Goal: Find specific page/section: Find specific page/section

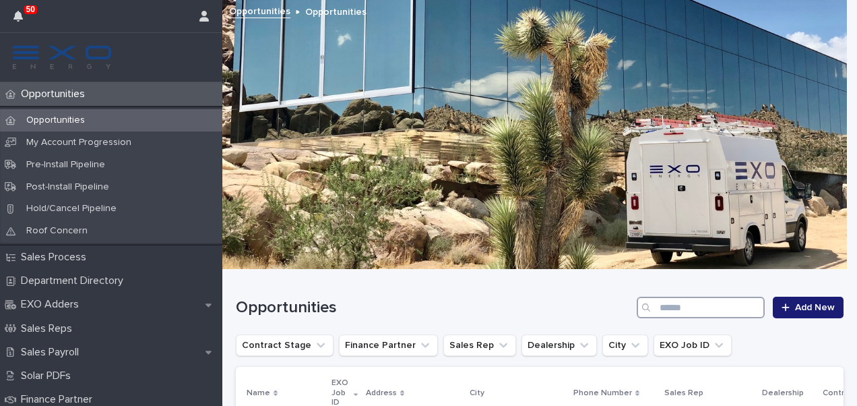
click at [687, 309] on input "Search" at bounding box center [701, 308] width 128 height 22
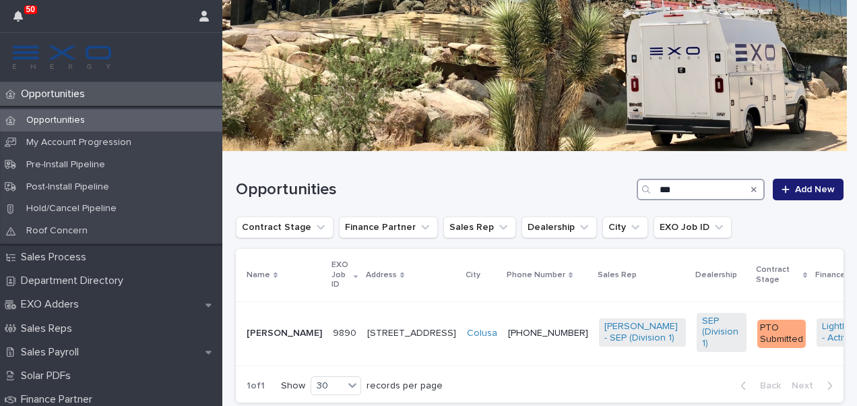
scroll to position [117, 0]
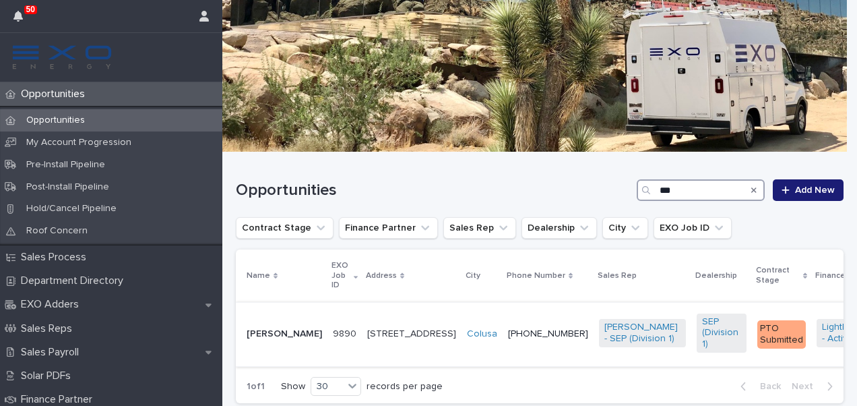
type input "***"
click at [373, 337] on p "[STREET_ADDRESS]" at bounding box center [411, 333] width 89 height 11
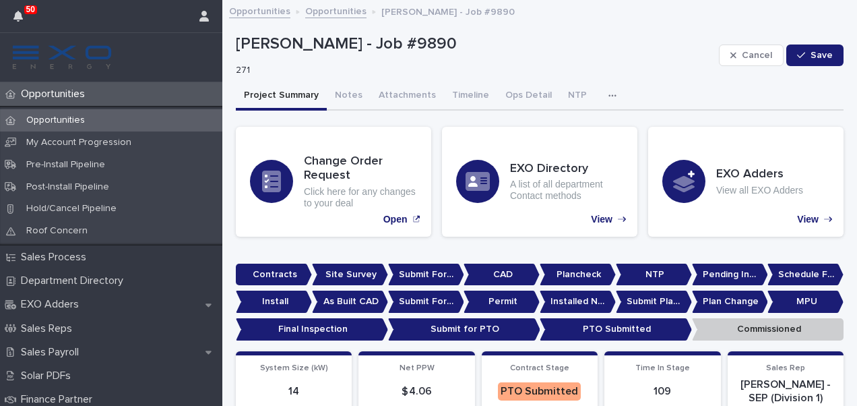
click at [609, 94] on icon "button" at bounding box center [613, 95] width 8 height 9
click at [555, 128] on span "Activity" at bounding box center [552, 130] width 30 height 9
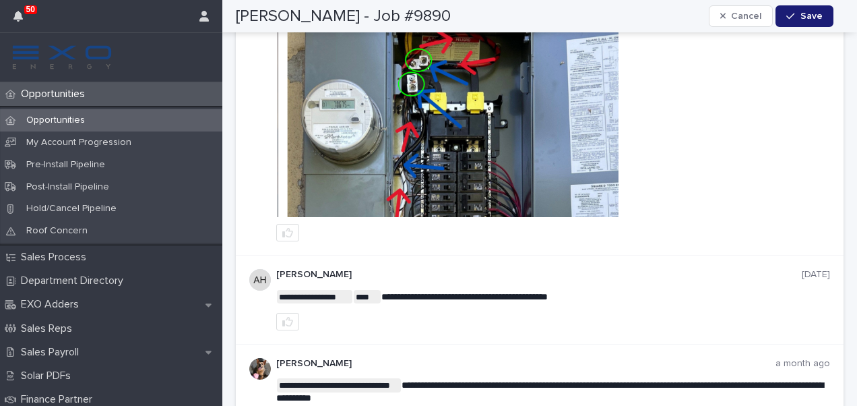
scroll to position [242, 0]
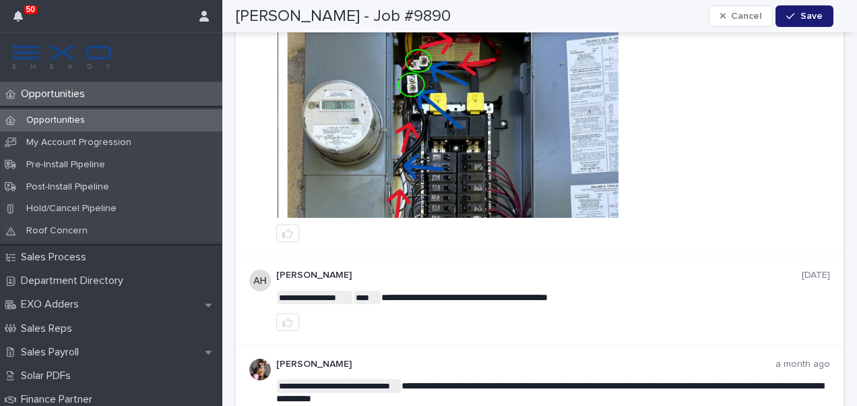
click at [468, 109] on img at bounding box center [554, 118] width 552 height 200
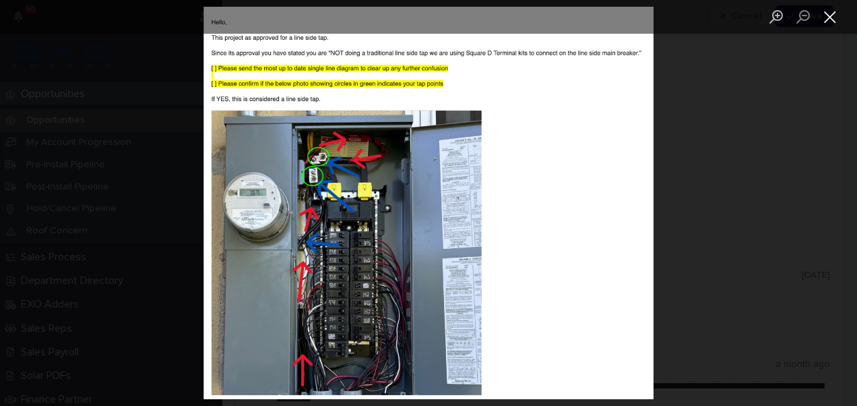
click at [832, 25] on button "Close lightbox" at bounding box center [830, 17] width 27 height 24
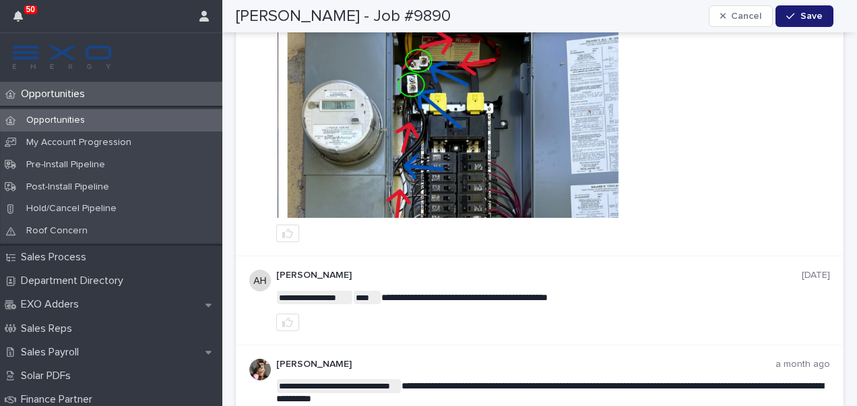
click at [503, 204] on img at bounding box center [554, 118] width 552 height 200
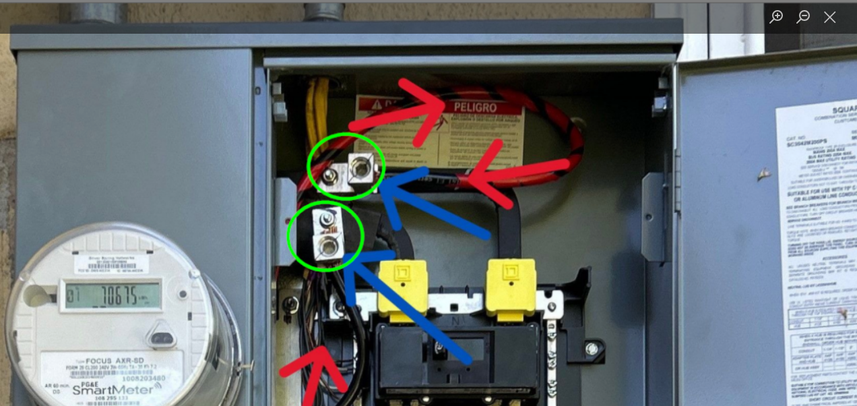
click at [357, 229] on img "Lightbox" at bounding box center [739, 331] width 1604 height 1397
click at [420, 233] on img "Lightbox" at bounding box center [739, 331] width 1604 height 1397
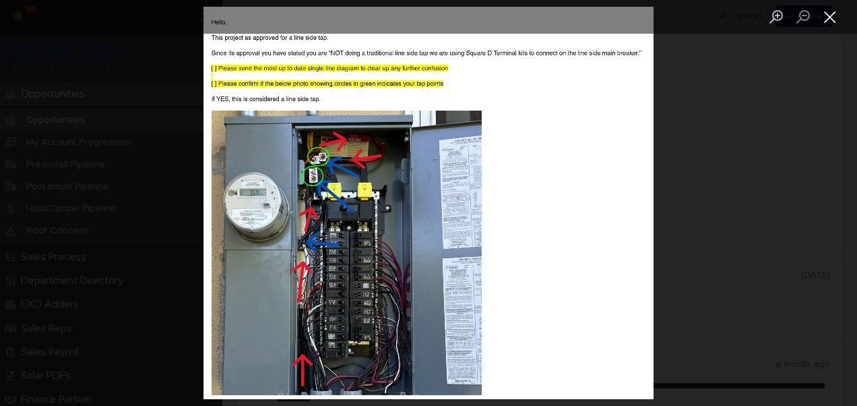
click at [832, 20] on button "Close lightbox" at bounding box center [830, 17] width 27 height 24
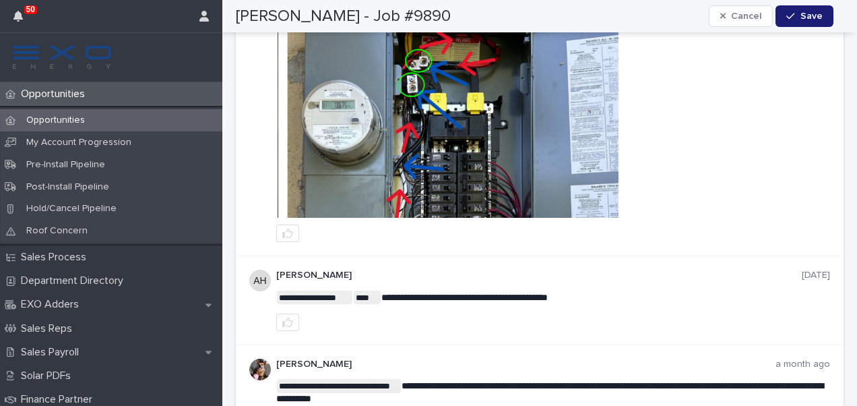
scroll to position [0, 0]
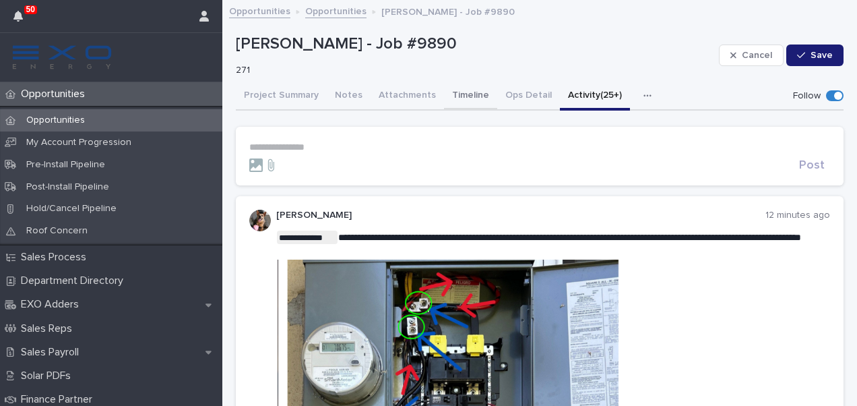
click at [464, 95] on button "Timeline" at bounding box center [470, 96] width 53 height 28
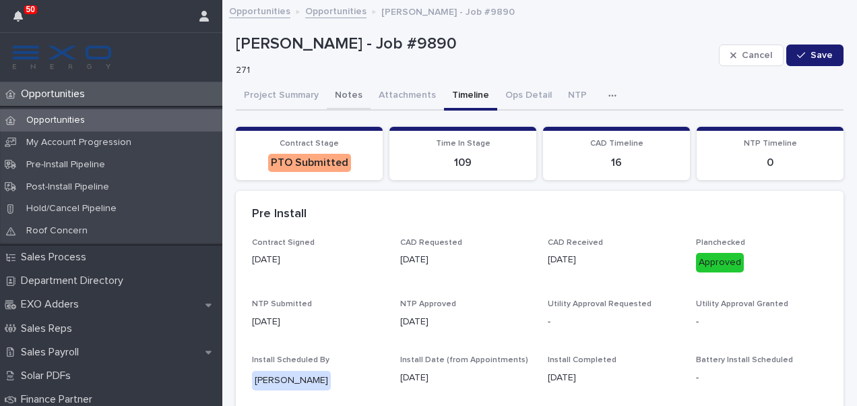
click at [339, 103] on button "Notes" at bounding box center [349, 96] width 44 height 28
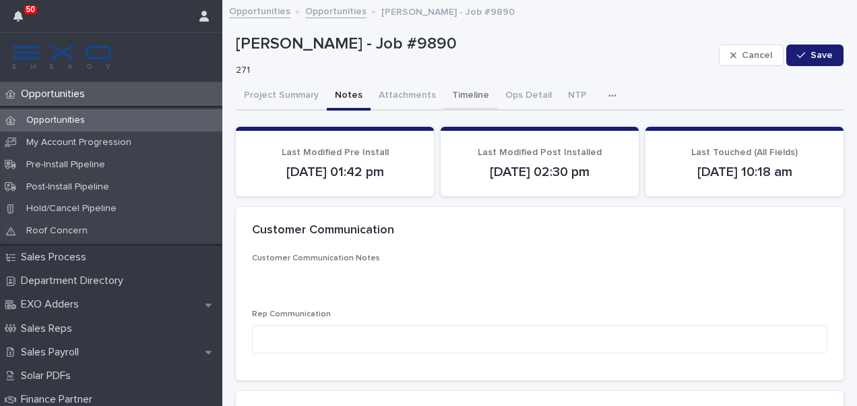
click at [457, 92] on button "Timeline" at bounding box center [470, 96] width 53 height 28
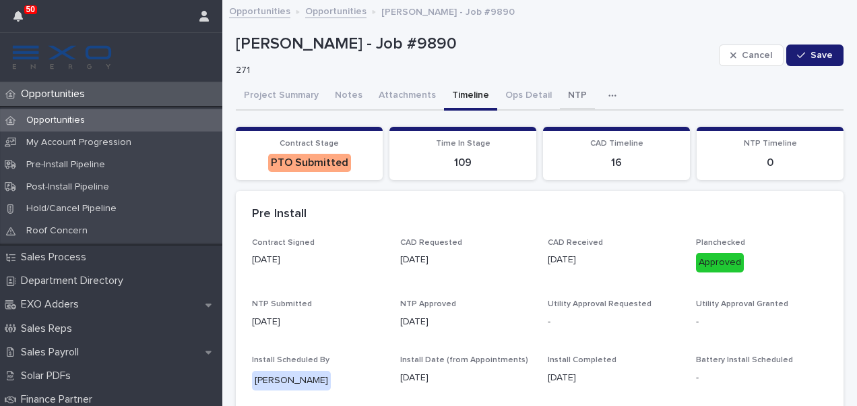
click at [565, 97] on button "NTP" at bounding box center [577, 96] width 35 height 28
